Goal: Task Accomplishment & Management: Manage account settings

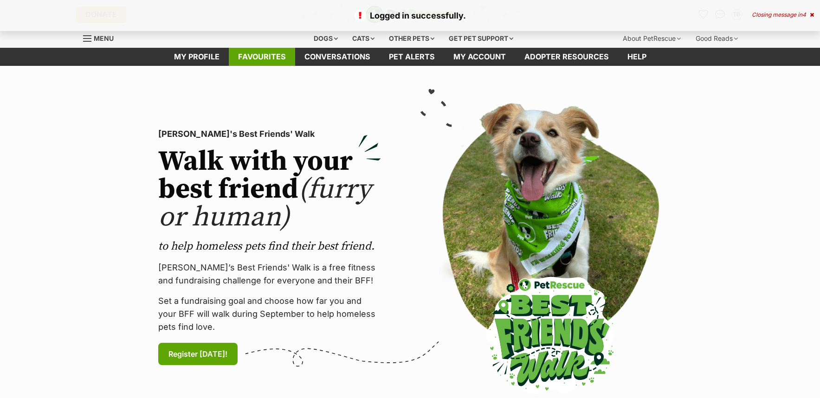
click at [256, 58] on link "Favourites" at bounding box center [262, 57] width 66 height 18
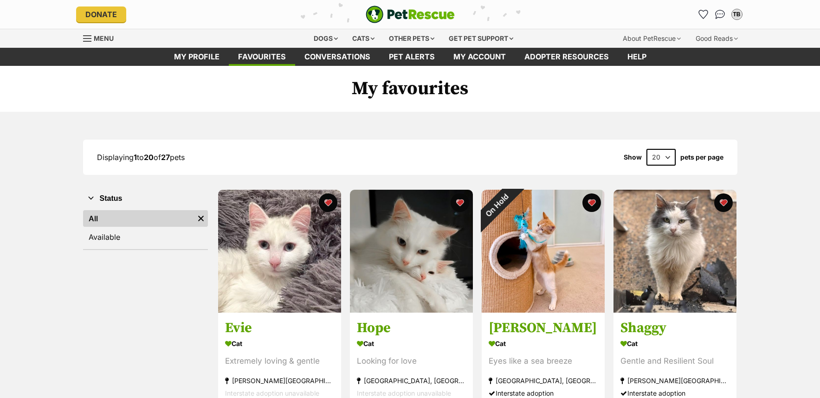
click at [667, 156] on select "20 40 60" at bounding box center [660, 157] width 29 height 17
select select "40"
click at [646, 149] on select "20 40 60" at bounding box center [660, 157] width 29 height 17
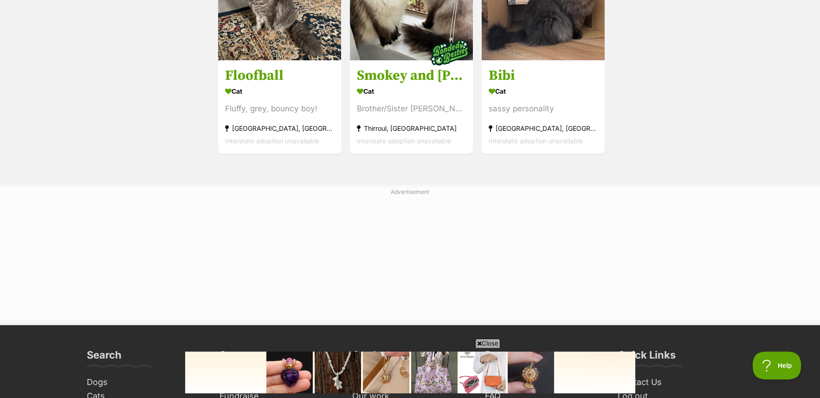
scroll to position [1670, 0]
